Goal: Task Accomplishment & Management: Use online tool/utility

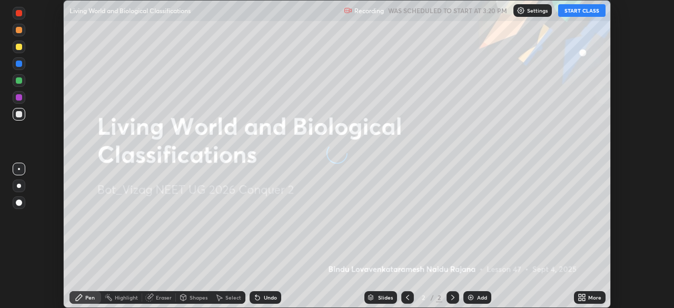
scroll to position [308, 673]
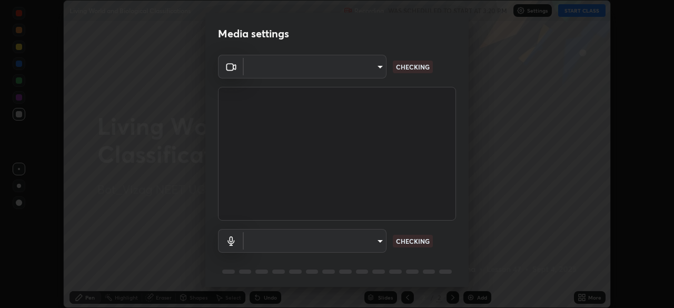
type input "da0c20431b424079349d444c11047d9f3d8fa2bd06c693e6a5e2fece50f7943c"
click at [378, 241] on body "Erase all Living World and Biological Classifications Recording WAS SCHEDULED T…" at bounding box center [337, 154] width 674 height 308
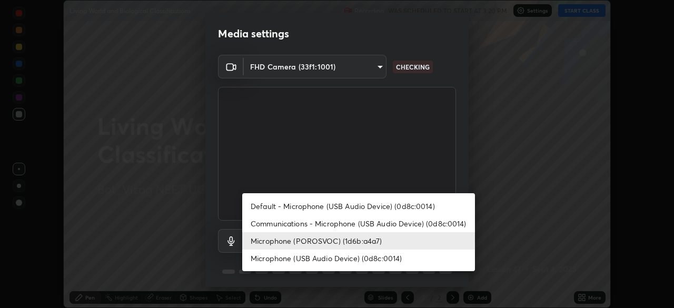
click at [383, 258] on li "Microphone (USB Audio Device) (0d8c:0014)" at bounding box center [358, 257] width 233 height 17
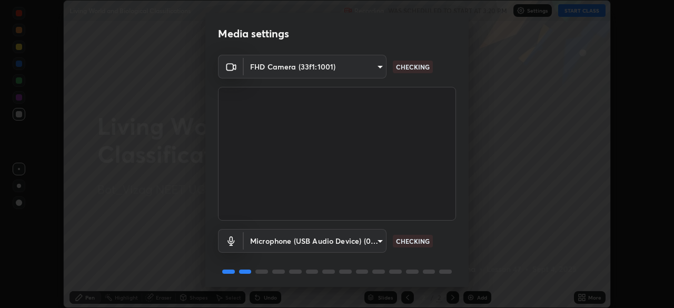
click at [375, 242] on body "Erase all Living World and Biological Classifications Recording WAS SCHEDULED T…" at bounding box center [337, 154] width 674 height 308
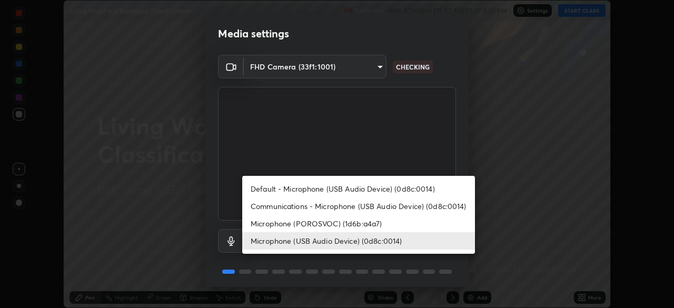
click at [380, 226] on li "Microphone (POROSVOC) (1d6b:a4a7)" at bounding box center [358, 223] width 233 height 17
type input "b66cebb95c1e11d2a4921e936fa2f56bf0442747cf68a73d9fe71ba128f4f41d"
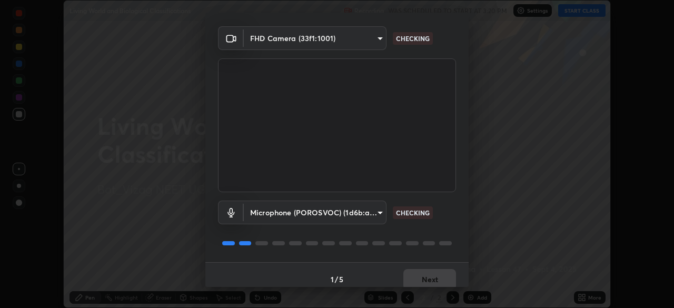
scroll to position [30, 0]
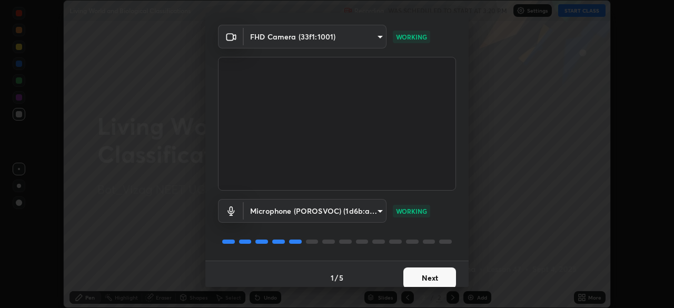
click at [432, 276] on button "Next" at bounding box center [429, 277] width 53 height 21
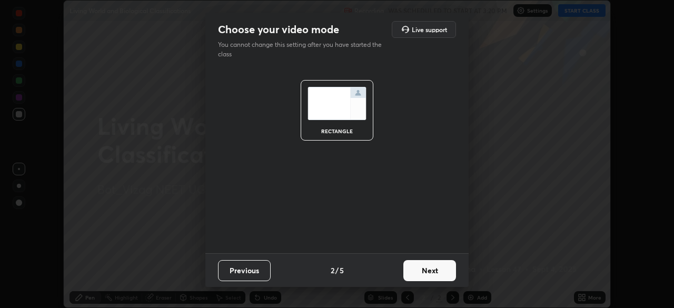
scroll to position [0, 0]
click at [435, 275] on button "Next" at bounding box center [429, 270] width 53 height 21
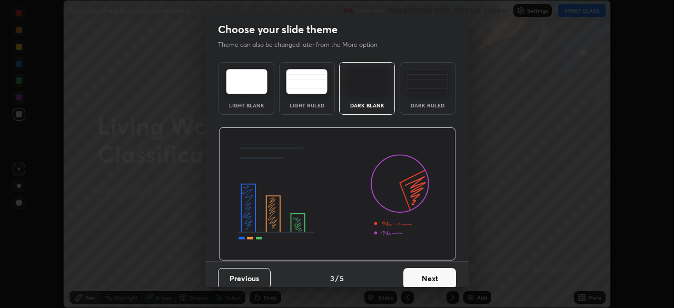
click at [438, 277] on button "Next" at bounding box center [429, 278] width 53 height 21
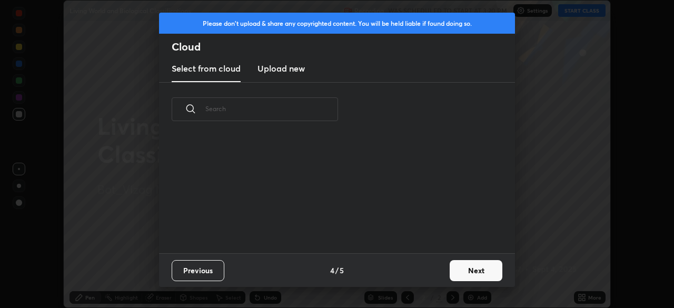
click at [466, 273] on button "Next" at bounding box center [475, 270] width 53 height 21
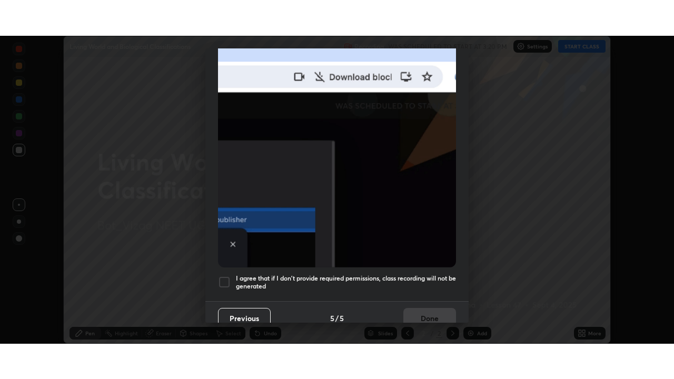
scroll to position [247, 0]
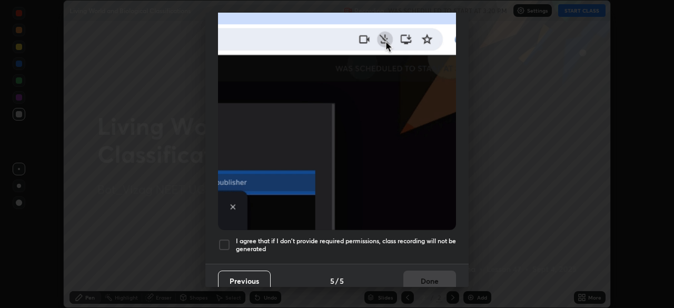
click at [219, 238] on div at bounding box center [224, 244] width 13 height 13
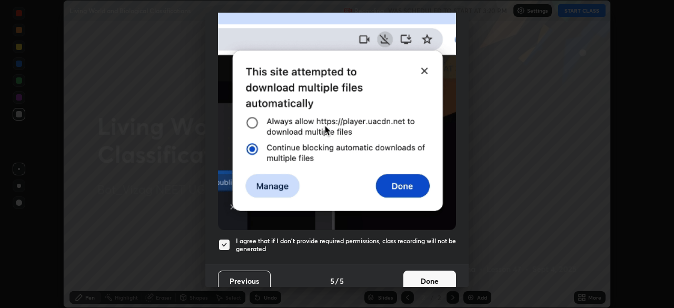
click at [424, 271] on button "Done" at bounding box center [429, 281] width 53 height 21
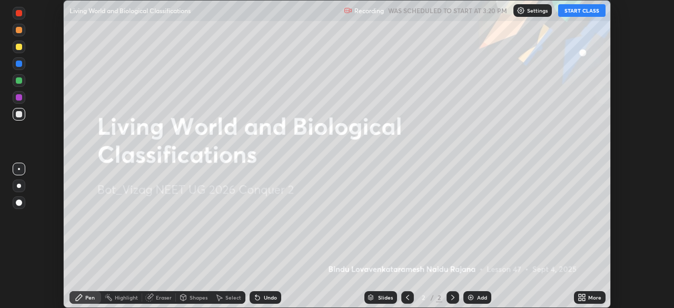
click at [583, 14] on button "START CLASS" at bounding box center [581, 10] width 47 height 13
click at [585, 297] on icon at bounding box center [581, 297] width 8 height 8
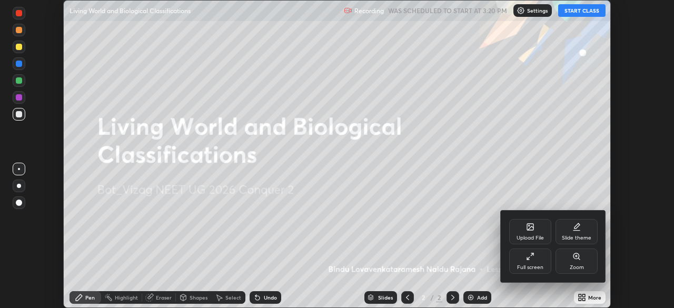
click at [541, 263] on div "Full screen" at bounding box center [530, 260] width 42 height 25
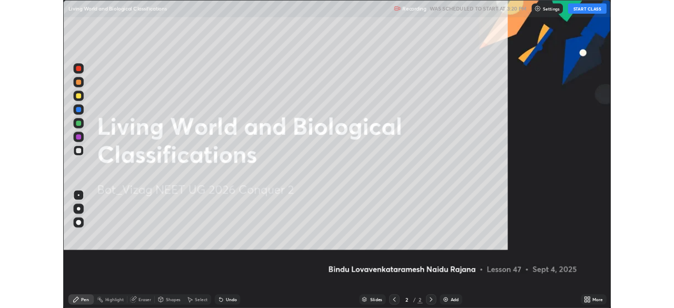
scroll to position [379, 674]
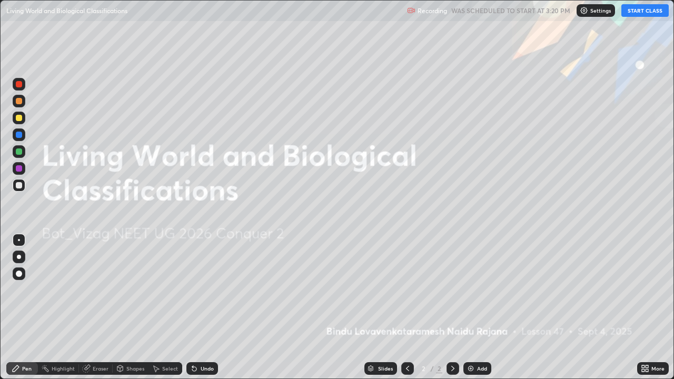
click at [472, 307] on img at bounding box center [470, 368] width 8 height 8
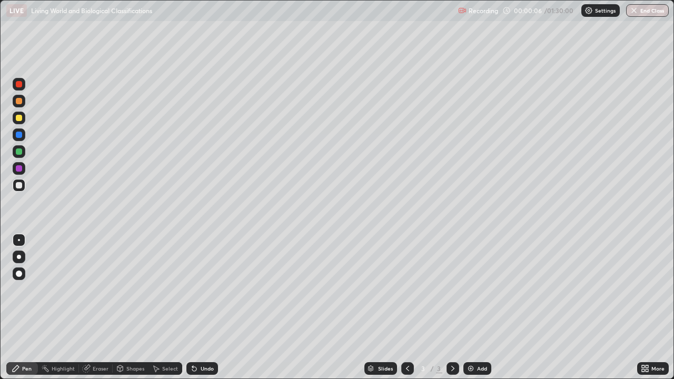
click at [20, 120] on div at bounding box center [19, 118] width 6 height 6
click at [19, 84] on div at bounding box center [19, 84] width 6 height 6
click at [22, 187] on div at bounding box center [19, 185] width 13 height 13
click at [20, 258] on div at bounding box center [19, 257] width 4 height 4
click at [22, 85] on div at bounding box center [19, 84] width 6 height 6
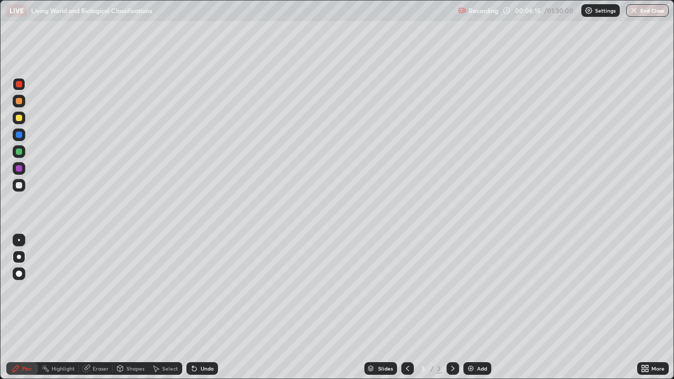
click at [19, 186] on div at bounding box center [19, 185] width 6 height 6
click at [19, 138] on div at bounding box center [19, 134] width 13 height 13
click at [22, 187] on div at bounding box center [19, 185] width 6 height 6
click at [19, 134] on div at bounding box center [19, 135] width 6 height 6
click at [19, 152] on div at bounding box center [19, 151] width 6 height 6
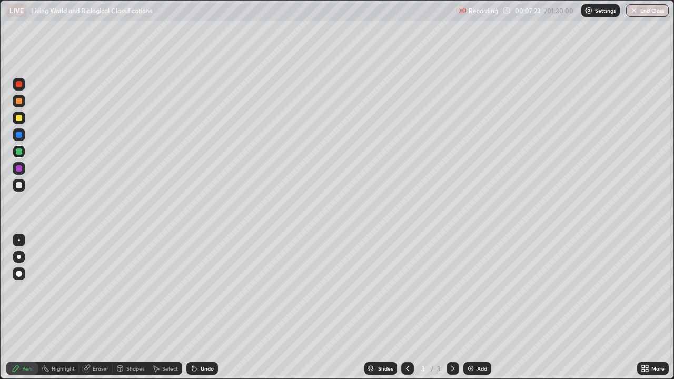
click at [21, 187] on div at bounding box center [19, 185] width 6 height 6
click at [99, 307] on div "Eraser" at bounding box center [101, 368] width 16 height 5
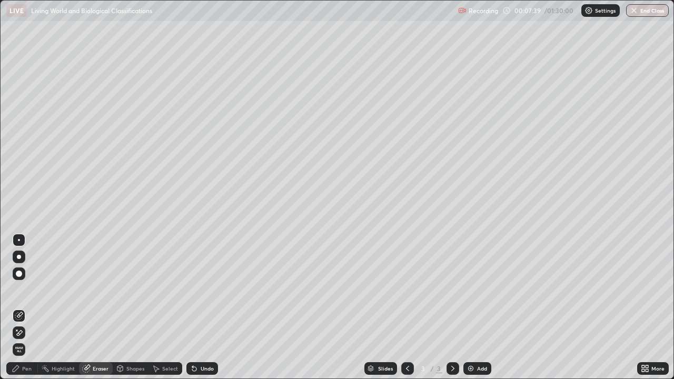
click at [29, 307] on div "Pen" at bounding box center [26, 368] width 9 height 5
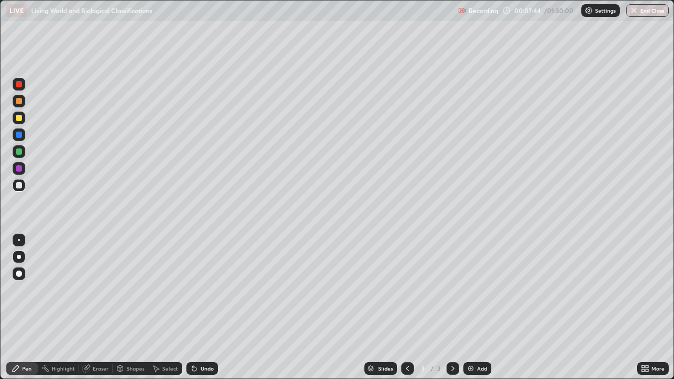
click at [19, 136] on div at bounding box center [19, 135] width 6 height 6
click at [18, 153] on div at bounding box center [19, 151] width 6 height 6
click at [19, 171] on div at bounding box center [19, 168] width 6 height 6
click at [17, 187] on div at bounding box center [19, 185] width 6 height 6
click at [19, 118] on div at bounding box center [19, 118] width 6 height 6
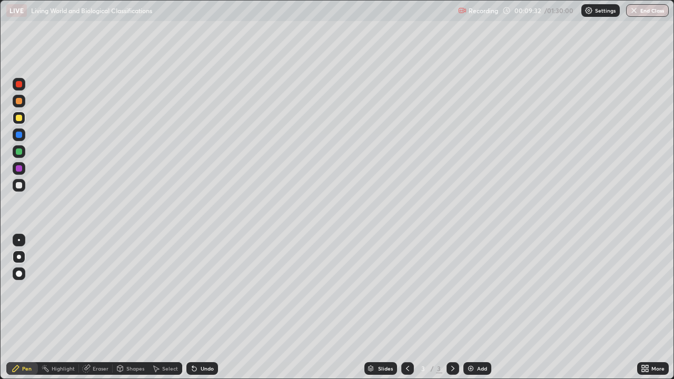
click at [467, 307] on img at bounding box center [470, 368] width 8 height 8
click at [21, 183] on div at bounding box center [19, 185] width 6 height 6
click at [19, 102] on div at bounding box center [19, 101] width 6 height 6
click at [19, 189] on div at bounding box center [19, 185] width 13 height 13
click at [20, 101] on div at bounding box center [19, 101] width 6 height 6
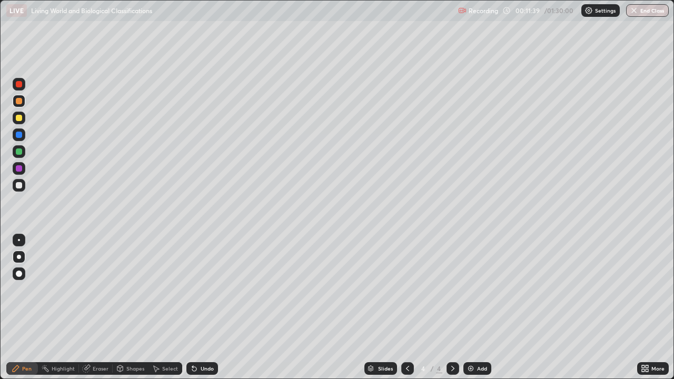
click at [20, 187] on div at bounding box center [19, 185] width 6 height 6
click at [21, 134] on div at bounding box center [19, 135] width 6 height 6
click at [19, 186] on div at bounding box center [19, 185] width 6 height 6
click at [21, 103] on div at bounding box center [19, 101] width 6 height 6
click at [19, 168] on div at bounding box center [19, 168] width 6 height 6
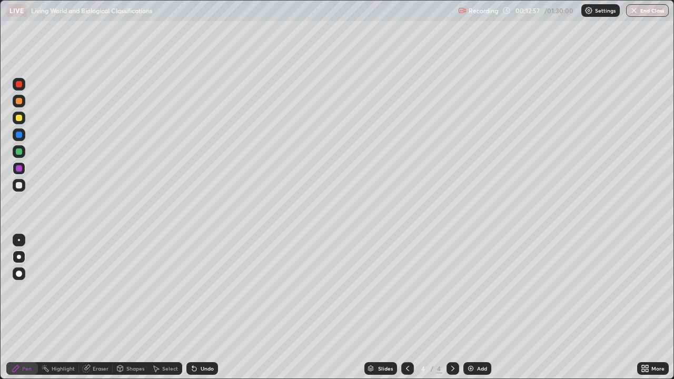
click at [19, 186] on div at bounding box center [19, 185] width 6 height 6
click at [468, 307] on img at bounding box center [470, 368] width 8 height 8
click at [21, 103] on div at bounding box center [19, 101] width 6 height 6
click at [21, 187] on div at bounding box center [19, 185] width 6 height 6
click at [20, 102] on div at bounding box center [19, 101] width 6 height 6
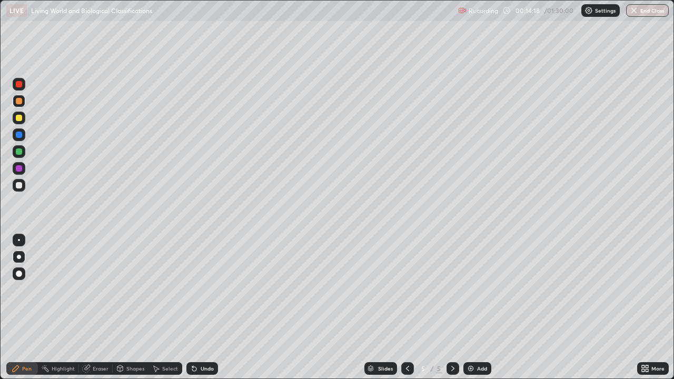
click at [22, 186] on div at bounding box center [19, 185] width 6 height 6
click at [18, 135] on div at bounding box center [19, 135] width 6 height 6
click at [20, 188] on div at bounding box center [19, 185] width 6 height 6
click at [20, 135] on div at bounding box center [19, 135] width 6 height 6
click at [21, 118] on div at bounding box center [19, 118] width 6 height 6
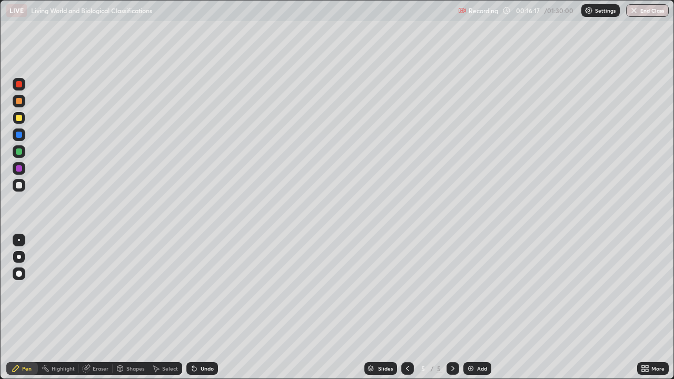
click at [17, 186] on div at bounding box center [19, 185] width 6 height 6
click at [467, 307] on img at bounding box center [470, 368] width 8 height 8
click at [18, 103] on div at bounding box center [19, 101] width 6 height 6
click at [22, 118] on div at bounding box center [19, 118] width 6 height 6
click at [22, 187] on div at bounding box center [19, 185] width 6 height 6
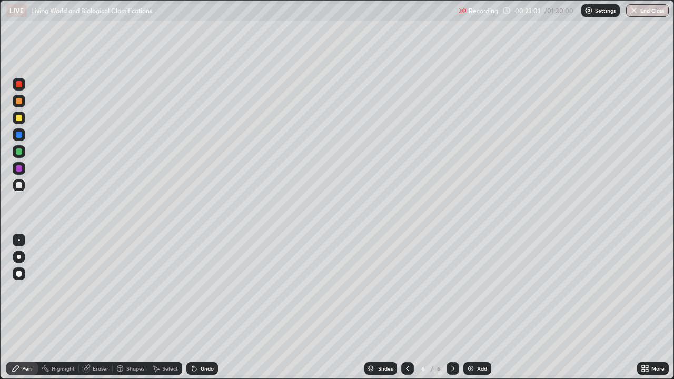
click at [18, 154] on div at bounding box center [19, 151] width 6 height 6
click at [21, 186] on div at bounding box center [19, 185] width 6 height 6
click at [23, 104] on div at bounding box center [19, 101] width 13 height 13
click at [19, 152] on div at bounding box center [19, 151] width 6 height 6
click at [21, 103] on div at bounding box center [19, 101] width 6 height 6
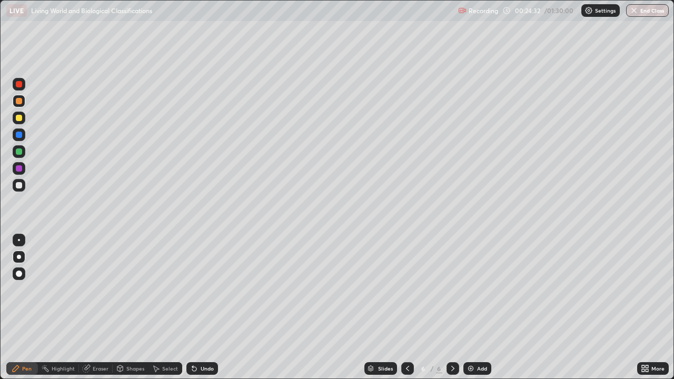
click at [19, 84] on div at bounding box center [19, 84] width 6 height 6
click at [469, 307] on img at bounding box center [470, 368] width 8 height 8
click at [19, 185] on div at bounding box center [19, 185] width 6 height 6
click at [18, 103] on div at bounding box center [19, 101] width 6 height 6
click at [19, 187] on div at bounding box center [19, 185] width 6 height 6
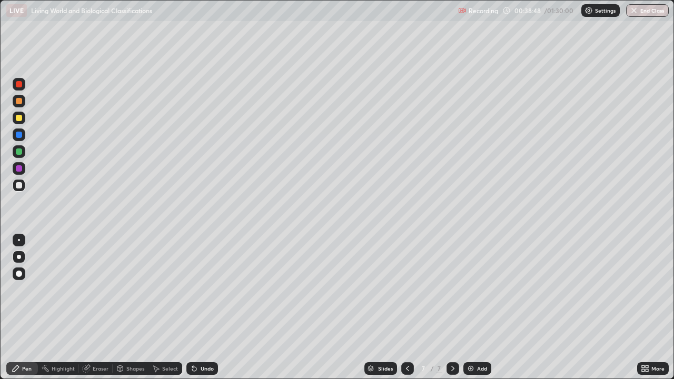
click at [19, 117] on div at bounding box center [19, 118] width 6 height 6
click at [22, 169] on div at bounding box center [19, 168] width 6 height 6
click at [21, 186] on div at bounding box center [19, 185] width 6 height 6
click at [18, 117] on div at bounding box center [19, 118] width 6 height 6
click at [18, 86] on div at bounding box center [19, 84] width 6 height 6
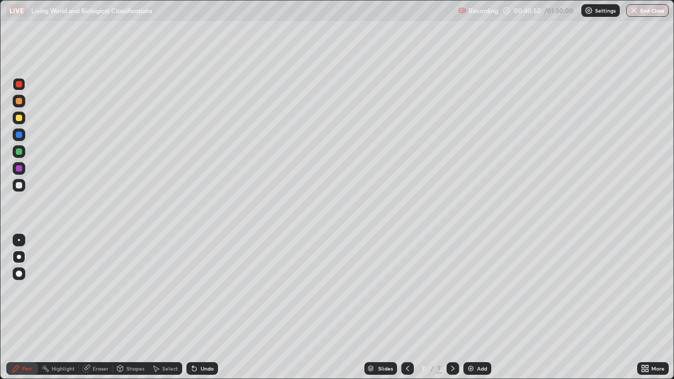
click at [472, 307] on img at bounding box center [470, 368] width 8 height 8
click at [18, 187] on div at bounding box center [19, 185] width 6 height 6
click at [20, 101] on div at bounding box center [19, 101] width 6 height 6
click at [22, 187] on div at bounding box center [19, 185] width 13 height 13
click at [96, 307] on div "Eraser" at bounding box center [101, 368] width 16 height 5
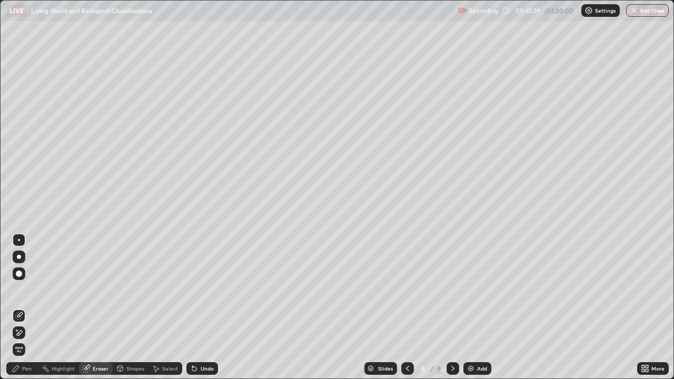
click at [32, 307] on div "Pen" at bounding box center [22, 368] width 32 height 13
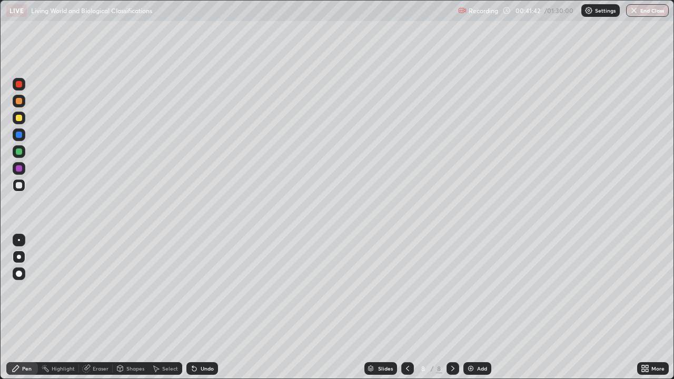
click at [21, 120] on div at bounding box center [19, 118] width 6 height 6
click at [21, 169] on div at bounding box center [19, 168] width 6 height 6
click at [22, 120] on div at bounding box center [19, 118] width 6 height 6
click at [21, 168] on div at bounding box center [19, 168] width 6 height 6
click at [20, 118] on div at bounding box center [19, 118] width 6 height 6
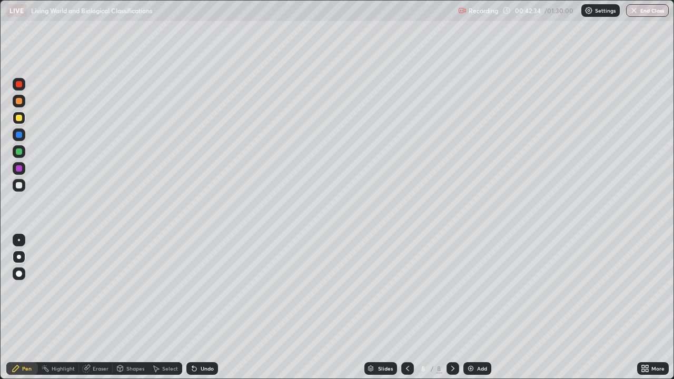
click at [19, 104] on div at bounding box center [19, 101] width 6 height 6
click at [20, 187] on div at bounding box center [19, 185] width 6 height 6
click at [21, 119] on div at bounding box center [19, 118] width 6 height 6
click at [20, 168] on div at bounding box center [19, 168] width 6 height 6
click at [19, 121] on div at bounding box center [19, 118] width 6 height 6
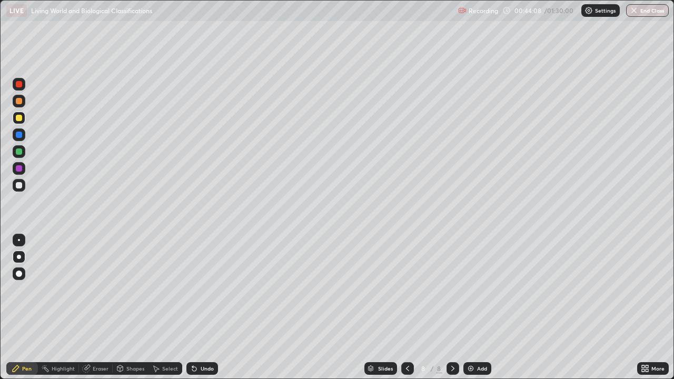
click at [18, 187] on div at bounding box center [19, 185] width 6 height 6
click at [22, 171] on div at bounding box center [19, 168] width 13 height 13
click at [19, 84] on div at bounding box center [19, 84] width 6 height 6
click at [17, 186] on div at bounding box center [19, 185] width 6 height 6
click at [101, 307] on div "Eraser" at bounding box center [101, 368] width 16 height 5
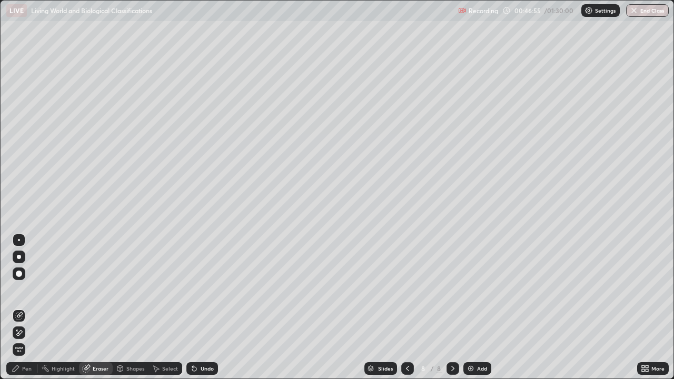
click at [29, 307] on div "Pen" at bounding box center [26, 368] width 9 height 5
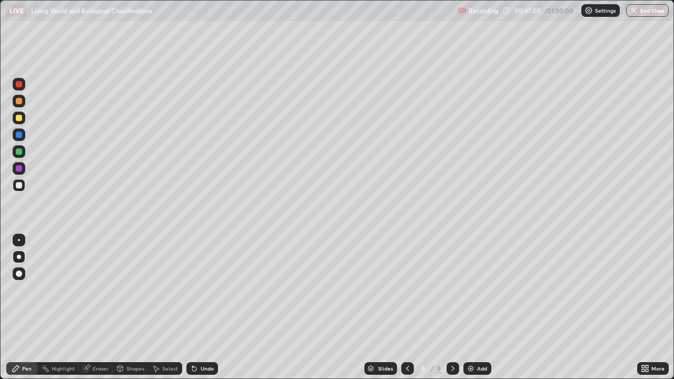
click at [22, 171] on div at bounding box center [19, 168] width 13 height 13
click at [19, 186] on div at bounding box center [19, 185] width 6 height 6
click at [641, 307] on icon at bounding box center [645, 368] width 8 height 8
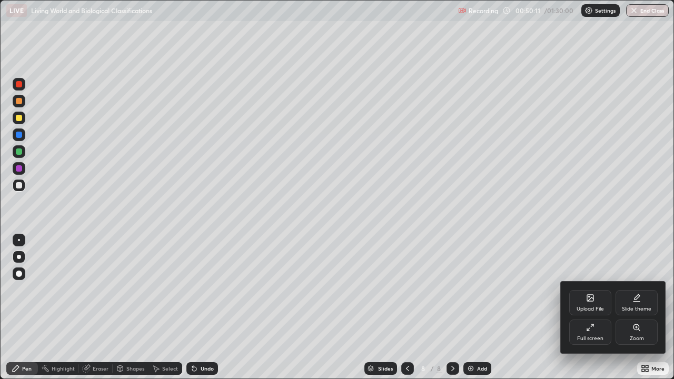
click at [591, 307] on div "Full screen" at bounding box center [590, 331] width 42 height 25
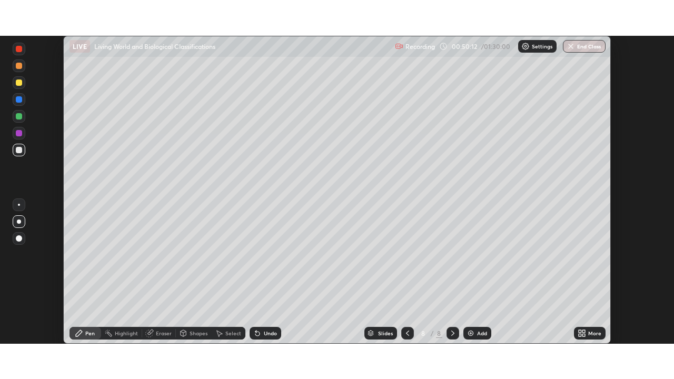
scroll to position [52325, 51959]
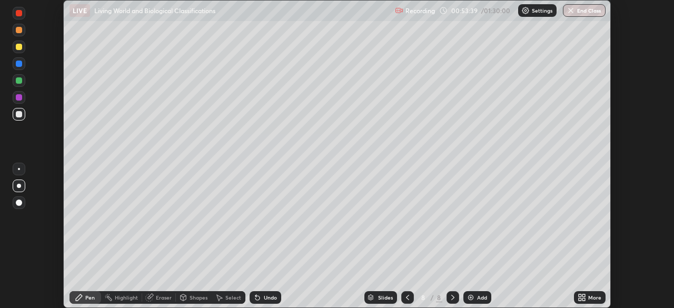
click at [579, 295] on icon at bounding box center [579, 295] width 3 height 3
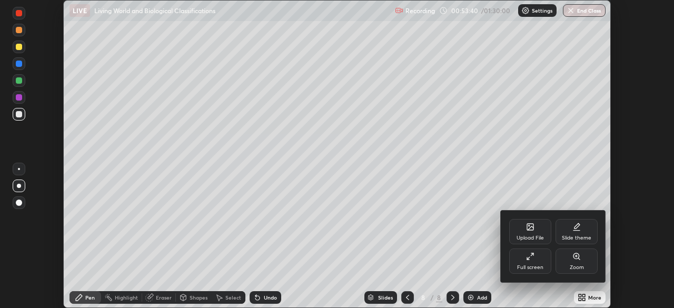
click at [529, 261] on div "Full screen" at bounding box center [530, 260] width 42 height 25
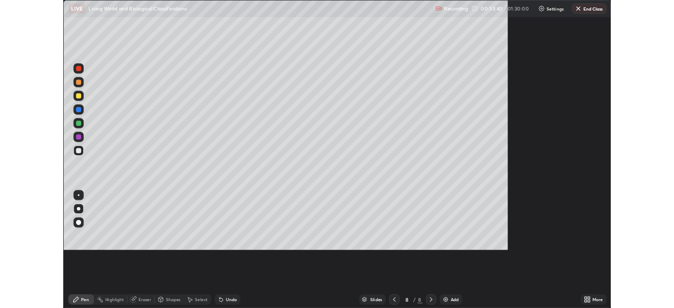
scroll to position [379, 674]
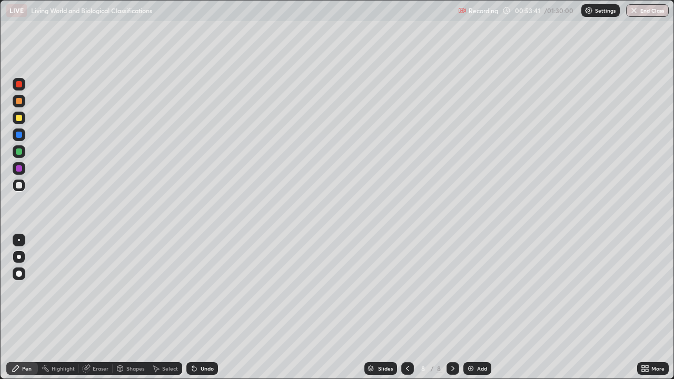
click at [473, 307] on img at bounding box center [470, 368] width 8 height 8
click at [21, 120] on div at bounding box center [19, 118] width 6 height 6
click at [20, 186] on div at bounding box center [19, 185] width 6 height 6
click at [19, 154] on div at bounding box center [19, 151] width 6 height 6
click at [648, 307] on icon at bounding box center [645, 368] width 8 height 8
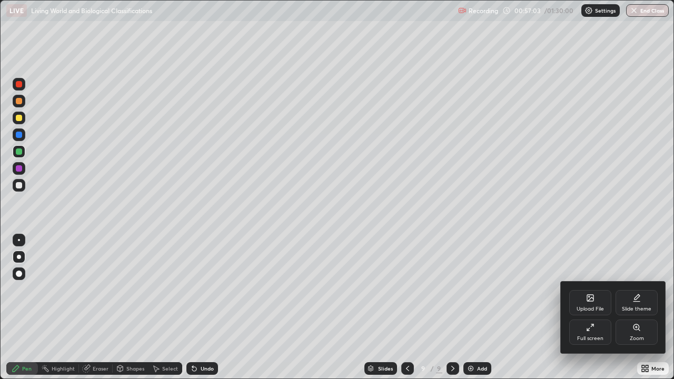
click at [619, 307] on div at bounding box center [337, 189] width 674 height 379
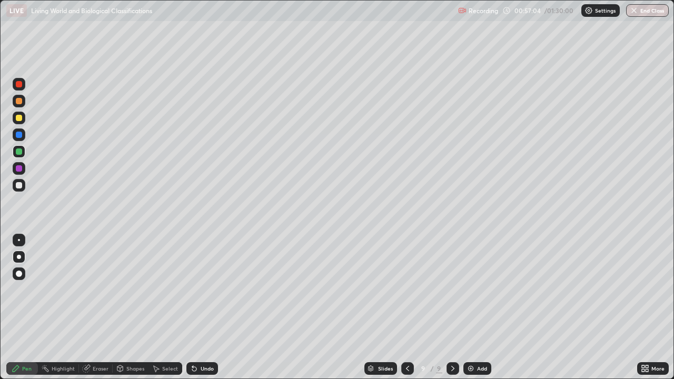
click at [467, 307] on img at bounding box center [470, 368] width 8 height 8
click at [19, 102] on div at bounding box center [19, 101] width 6 height 6
click at [21, 186] on div at bounding box center [19, 185] width 6 height 6
click at [20, 137] on div at bounding box center [19, 135] width 6 height 6
click at [21, 188] on div at bounding box center [19, 185] width 6 height 6
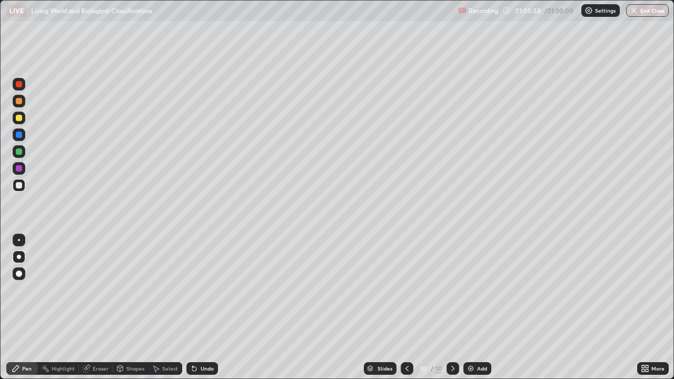
click at [468, 307] on img at bounding box center [470, 368] width 8 height 8
click at [23, 118] on div at bounding box center [19, 118] width 13 height 13
click at [20, 188] on div at bounding box center [19, 185] width 6 height 6
click at [18, 154] on div at bounding box center [19, 151] width 6 height 6
click at [22, 103] on div at bounding box center [19, 101] width 6 height 6
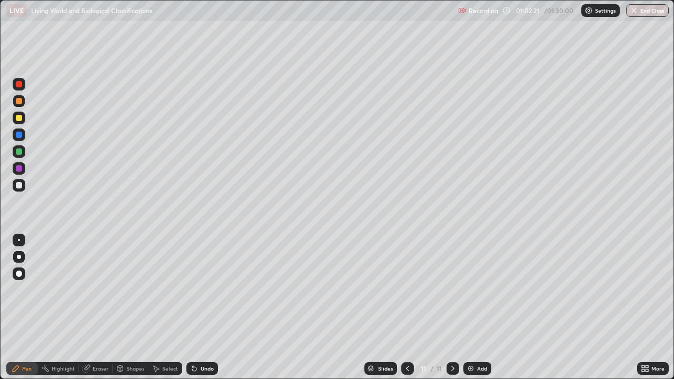
click at [19, 135] on div at bounding box center [19, 135] width 6 height 6
click at [20, 86] on div at bounding box center [19, 84] width 6 height 6
click at [19, 185] on div at bounding box center [19, 185] width 6 height 6
click at [19, 135] on div at bounding box center [19, 135] width 6 height 6
click at [19, 185] on div at bounding box center [19, 185] width 6 height 6
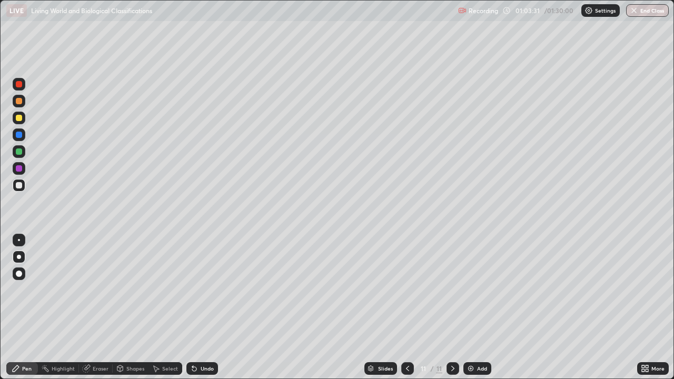
click at [19, 119] on div at bounding box center [19, 118] width 6 height 6
click at [21, 104] on div at bounding box center [19, 101] width 6 height 6
click at [19, 186] on div at bounding box center [19, 185] width 6 height 6
click at [642, 307] on icon at bounding box center [643, 366] width 3 height 3
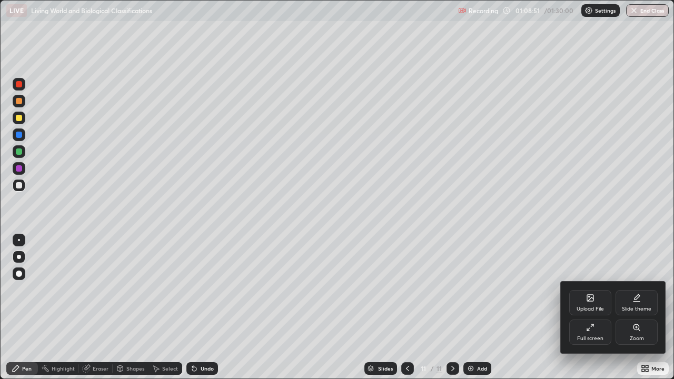
click at [594, 307] on div "Full screen" at bounding box center [590, 331] width 42 height 25
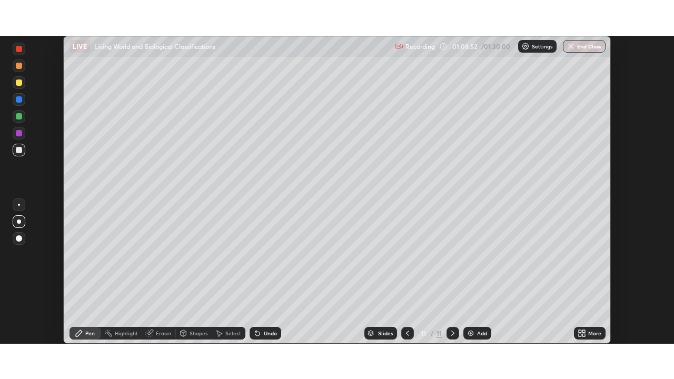
scroll to position [52325, 51959]
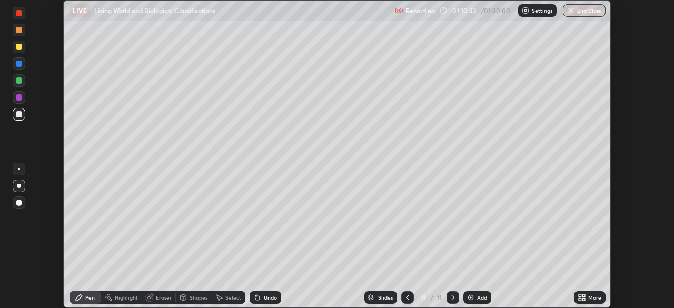
click at [579, 295] on icon at bounding box center [579, 295] width 3 height 3
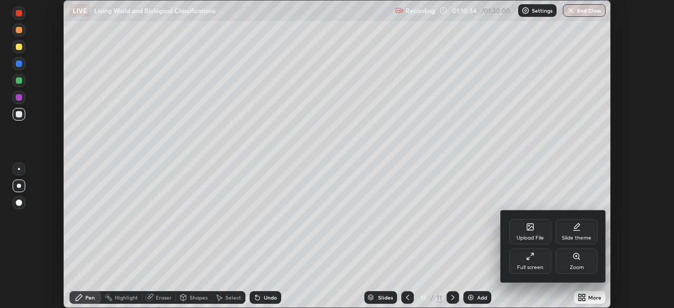
click at [528, 261] on div "Full screen" at bounding box center [530, 260] width 42 height 25
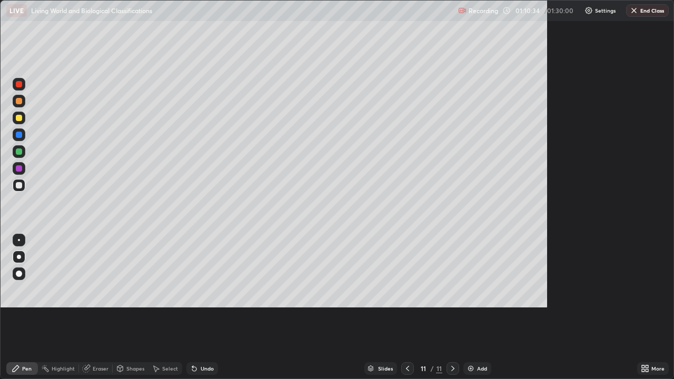
scroll to position [379, 674]
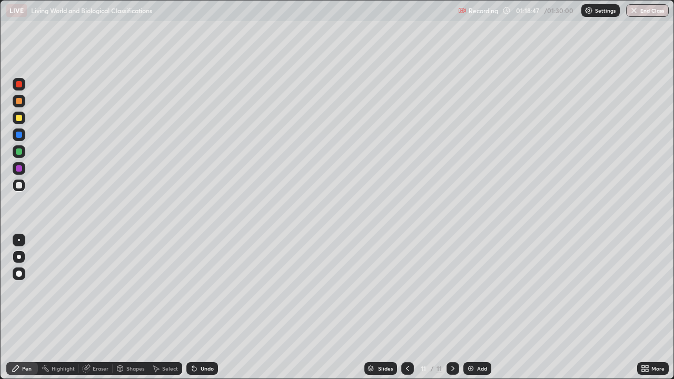
click at [644, 13] on button "End Class" at bounding box center [647, 10] width 43 height 13
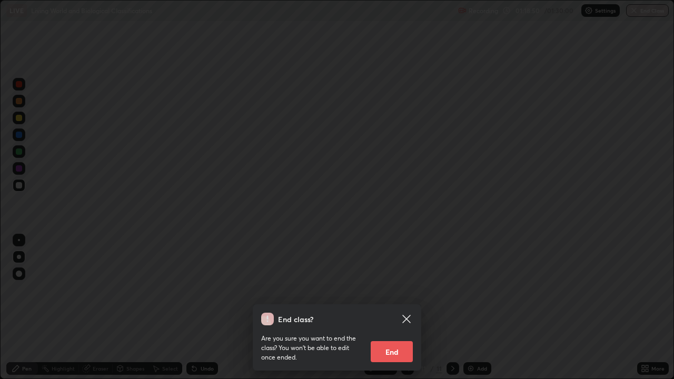
click at [395, 307] on button "End" at bounding box center [392, 351] width 42 height 21
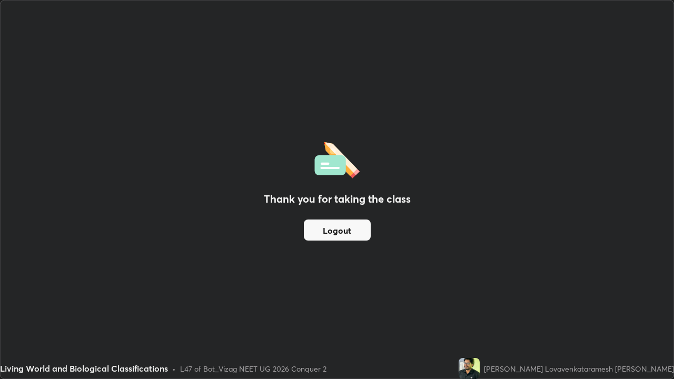
click at [349, 230] on button "Logout" at bounding box center [337, 229] width 67 height 21
